Goal: Information Seeking & Learning: Learn about a topic

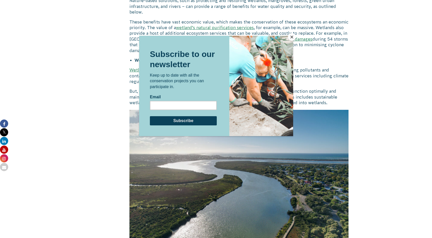
scroll to position [1254, 0]
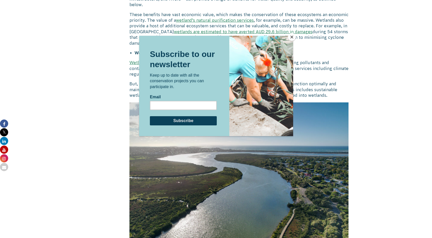
click at [293, 38] on button "Close" at bounding box center [292, 37] width 8 height 8
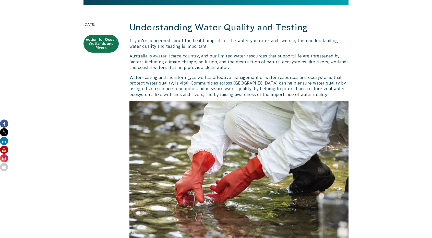
scroll to position [0, 0]
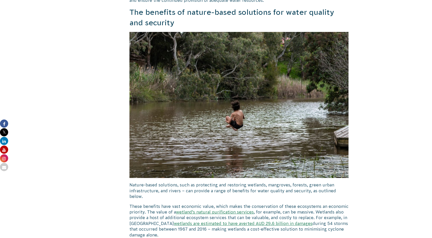
scroll to position [1063, 0]
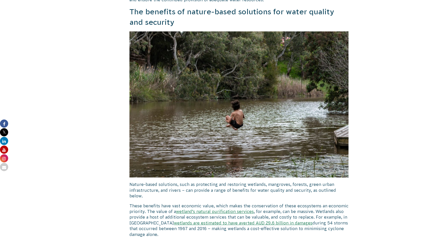
click at [134, 203] on p "These benefits have vast economic value, which makes the conservation of these …" at bounding box center [238, 220] width 219 height 34
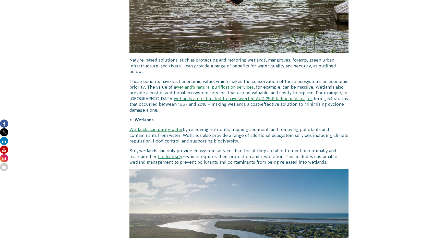
scroll to position [1191, 0]
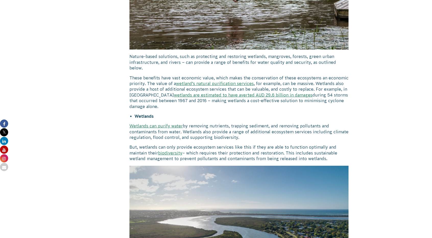
click at [269, 75] on p "These benefits have vast economic value, which makes the conservation of these …" at bounding box center [238, 92] width 219 height 34
click at [285, 75] on p "These benefits have vast economic value, which makes the conservation of these …" at bounding box center [238, 92] width 219 height 34
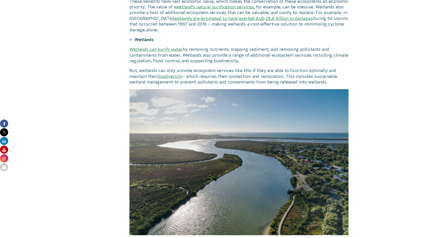
scroll to position [1267, 0]
click at [274, 94] on img at bounding box center [238, 162] width 219 height 146
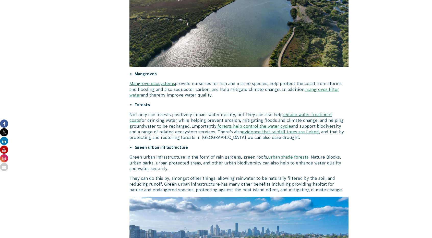
scroll to position [1435, 0]
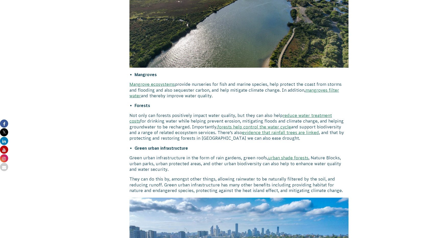
click at [236, 113] on p "Not only can forests positively impact water quality, but they can also help re…" at bounding box center [238, 127] width 219 height 29
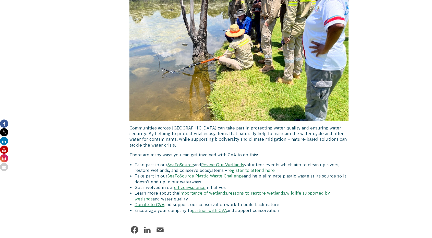
scroll to position [1883, 0]
